Goal: Feedback & Contribution: Leave review/rating

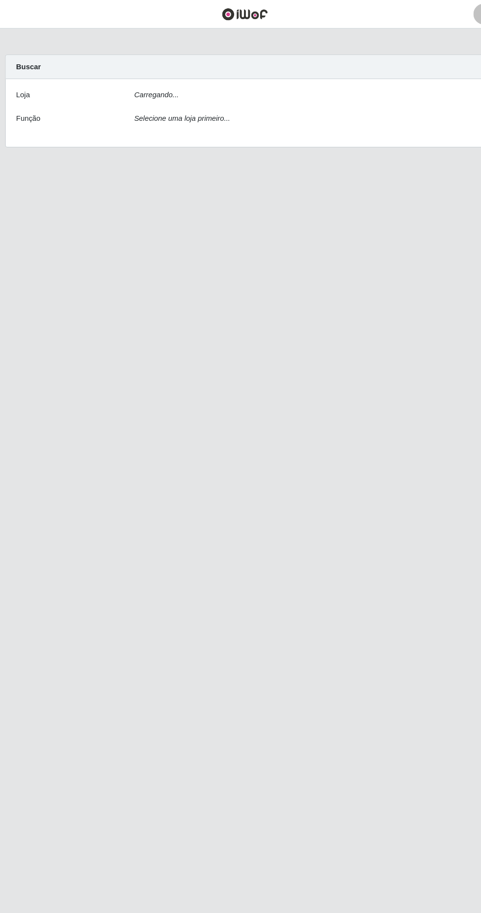
click at [205, 105] on div "Loja Carregando... Função Selecione uma loja primeiro..." at bounding box center [240, 107] width 451 height 64
click at [172, 93] on icon "Carregando..." at bounding box center [157, 89] width 42 height 8
click at [227, 89] on div "Carregando..." at bounding box center [296, 91] width 334 height 14
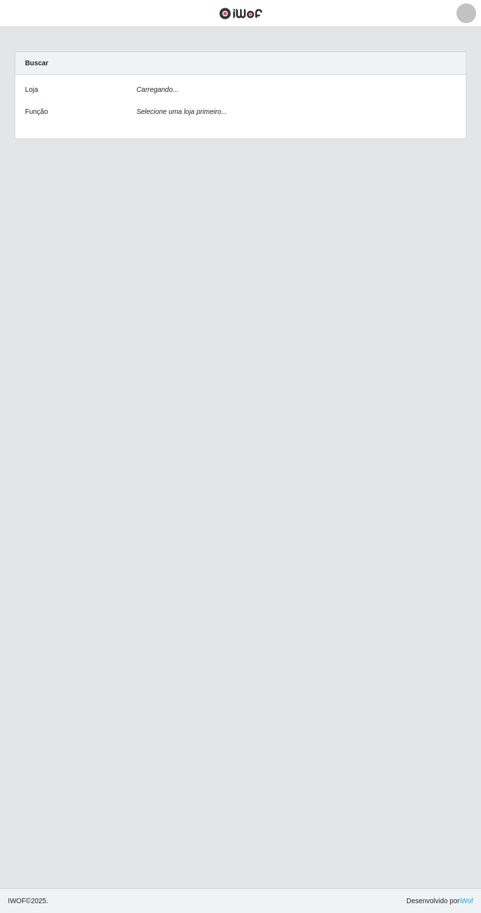
click at [250, 85] on div "Carregando..." at bounding box center [296, 91] width 334 height 14
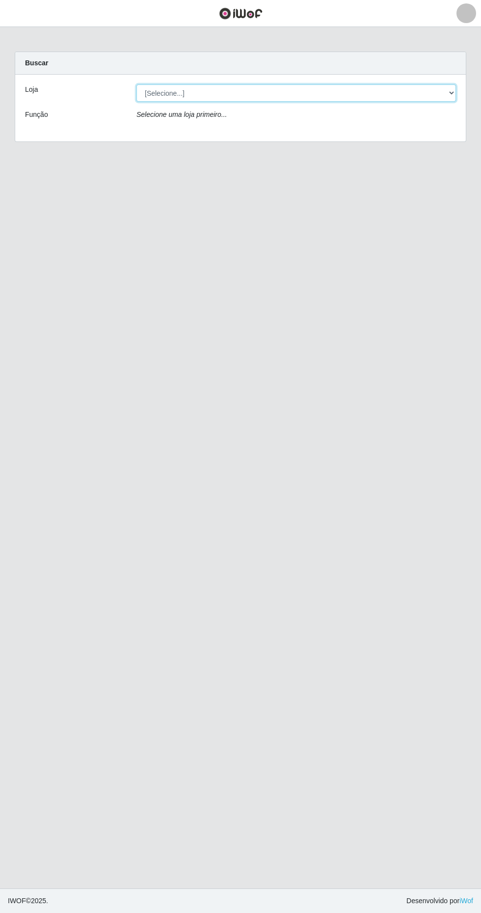
click at [216, 97] on select "[Selecione...] Extrabom - Loja 40 [GEOGRAPHIC_DATA]" at bounding box center [296, 92] width 320 height 17
select select "538"
click at [136, 84] on select "[Selecione...] Extrabom - Loja 40 [GEOGRAPHIC_DATA]" at bounding box center [296, 92] width 320 height 17
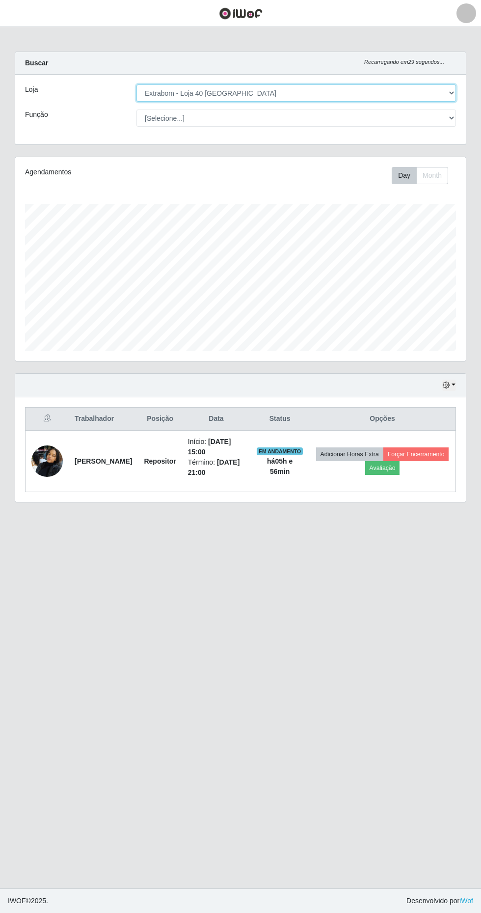
scroll to position [204, 451]
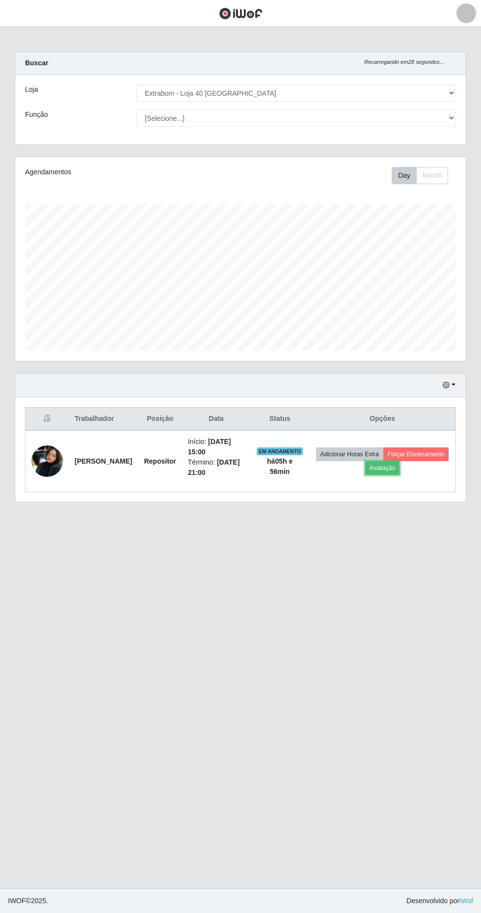
click at [400, 468] on button "Avaliação" at bounding box center [382, 468] width 35 height 14
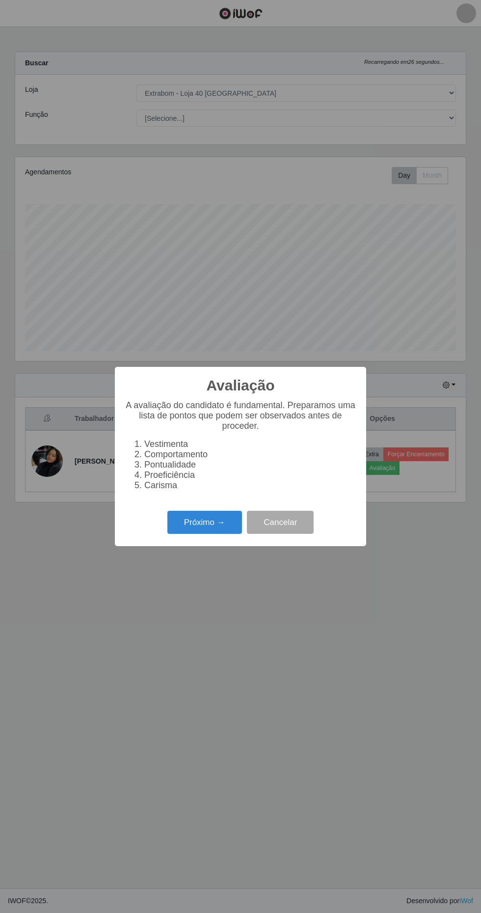
click at [208, 528] on button "Próximo →" at bounding box center [204, 522] width 75 height 23
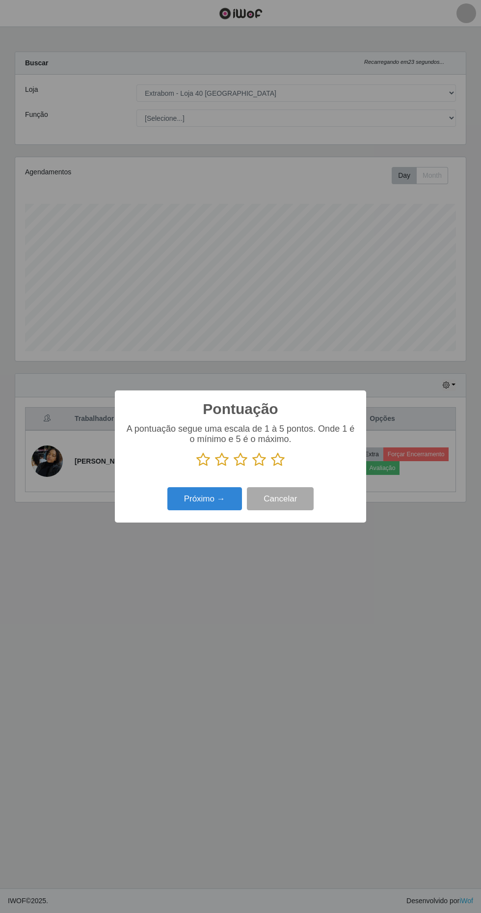
click at [279, 460] on icon at bounding box center [278, 459] width 14 height 15
click at [271, 467] on input "radio" at bounding box center [271, 467] width 0 height 0
click at [182, 500] on button "Próximo →" at bounding box center [204, 498] width 75 height 23
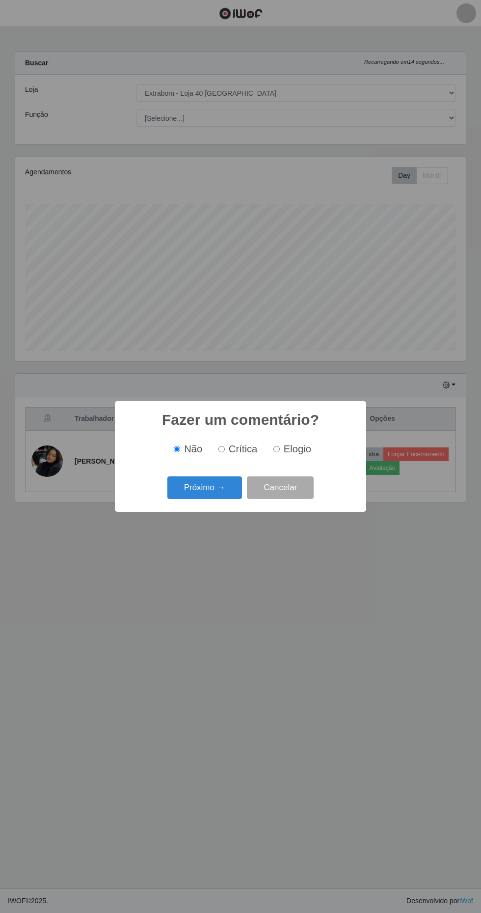
click at [208, 482] on button "Próximo →" at bounding box center [204, 487] width 75 height 23
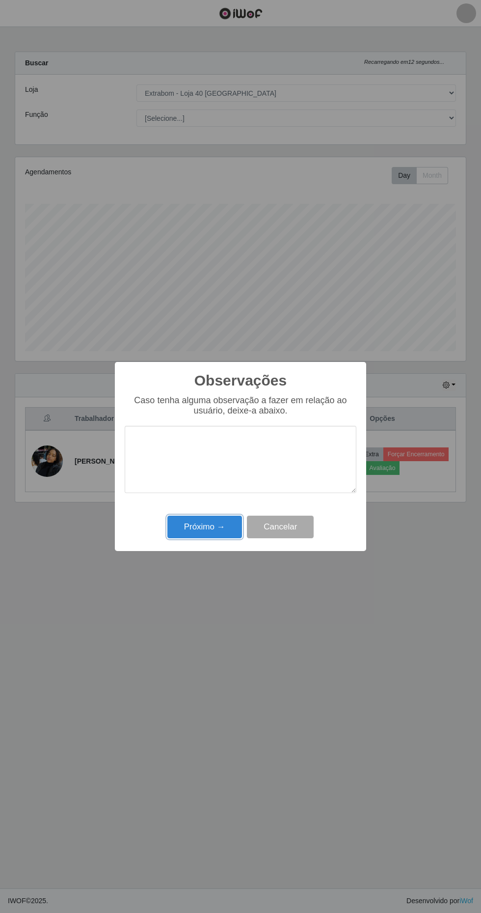
click at [211, 529] on button "Próximo →" at bounding box center [204, 526] width 75 height 23
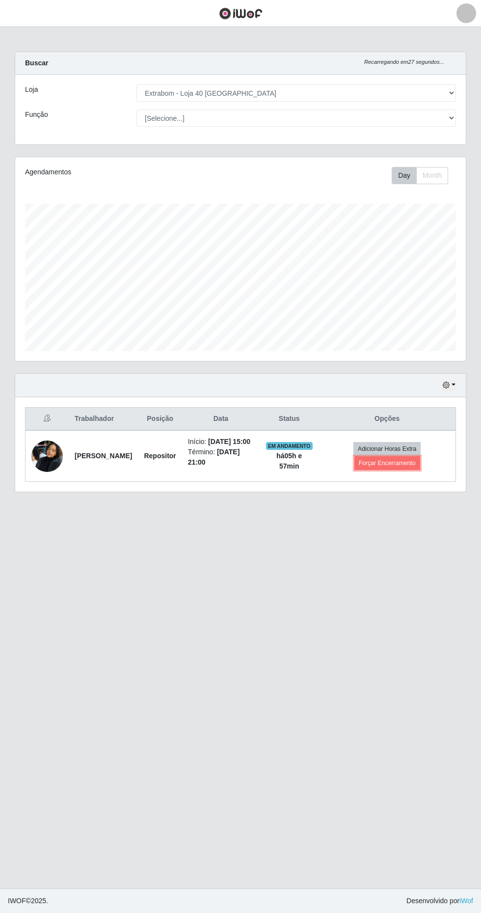
click at [402, 469] on button "Forçar Encerramento" at bounding box center [387, 463] width 66 height 14
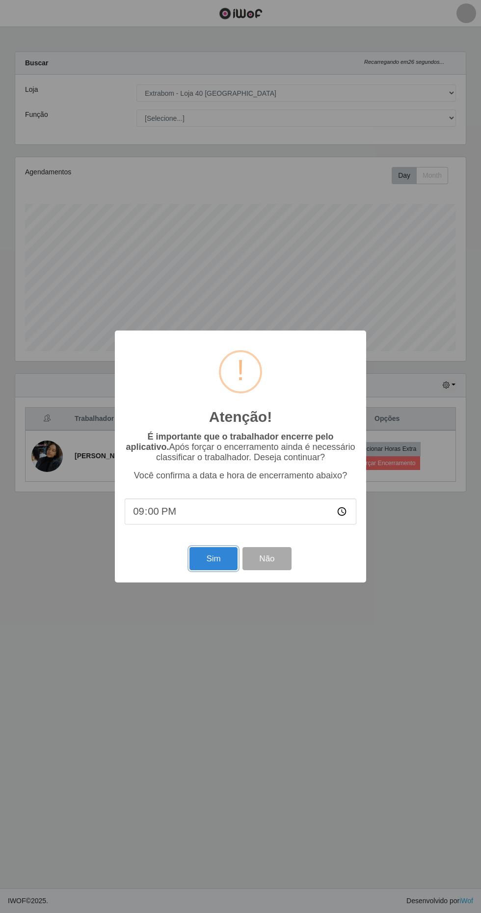
click at [214, 559] on button "Sim" at bounding box center [213, 558] width 48 height 23
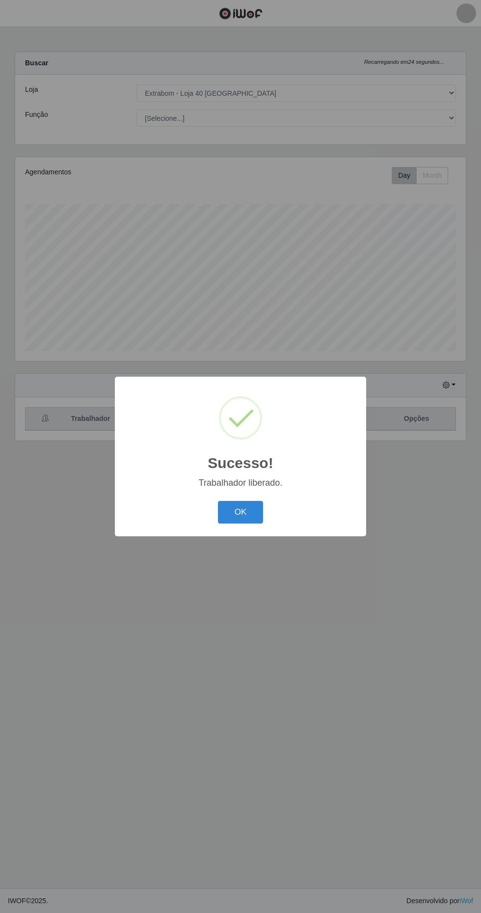
click at [241, 512] on button "OK" at bounding box center [241, 512] width 46 height 23
